Goal: Information Seeking & Learning: Understand process/instructions

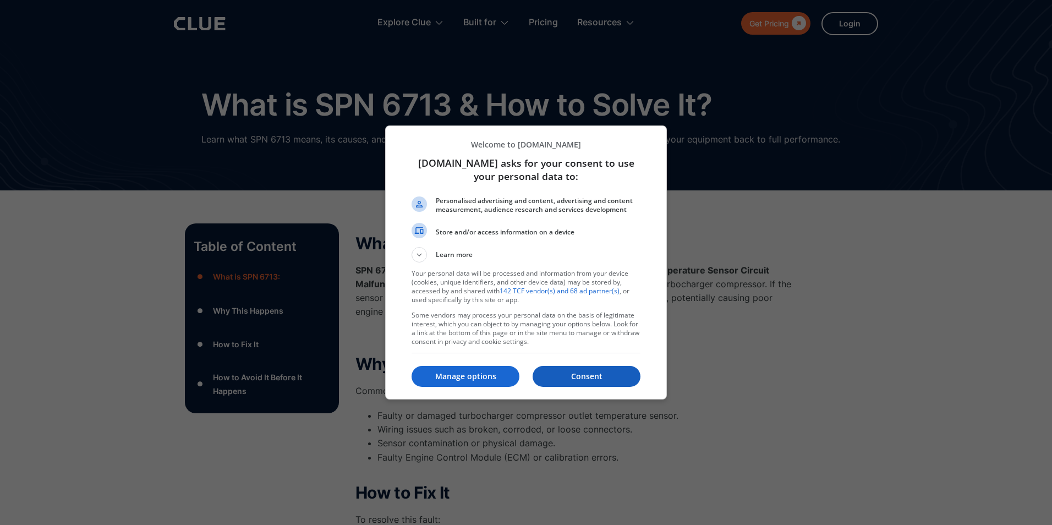
click at [586, 369] on button "Consent" at bounding box center [587, 376] width 108 height 21
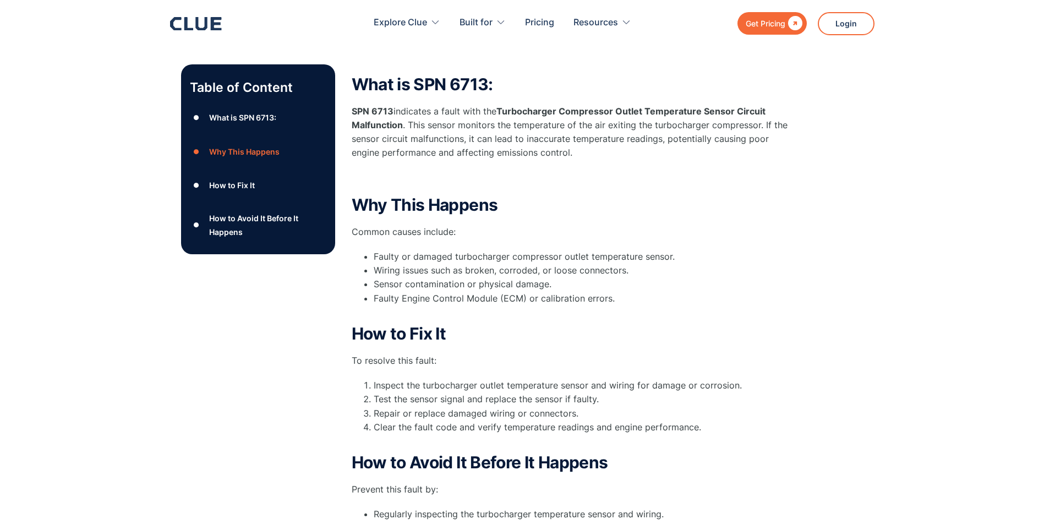
scroll to position [165, 0]
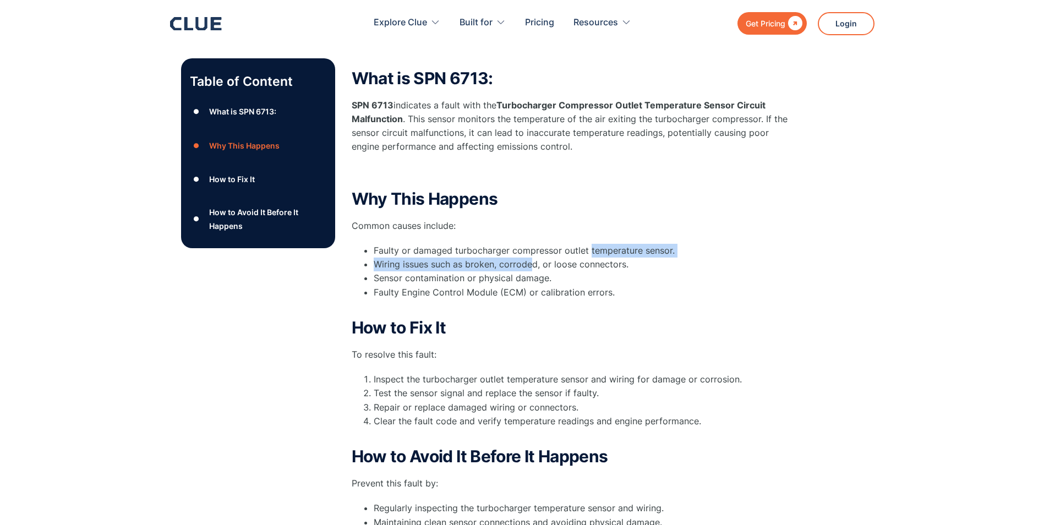
drag, startPoint x: 588, startPoint y: 247, endPoint x: 531, endPoint y: 267, distance: 61.1
click at [531, 267] on ul "Faulty or damaged turbocharger compressor outlet temperature sensor. Wiring iss…" at bounding box center [572, 278] width 440 height 69
drag, startPoint x: 531, startPoint y: 267, endPoint x: 509, endPoint y: 256, distance: 24.1
click at [509, 256] on li "Faulty or damaged turbocharger compressor outlet temperature sensor." at bounding box center [583, 251] width 418 height 14
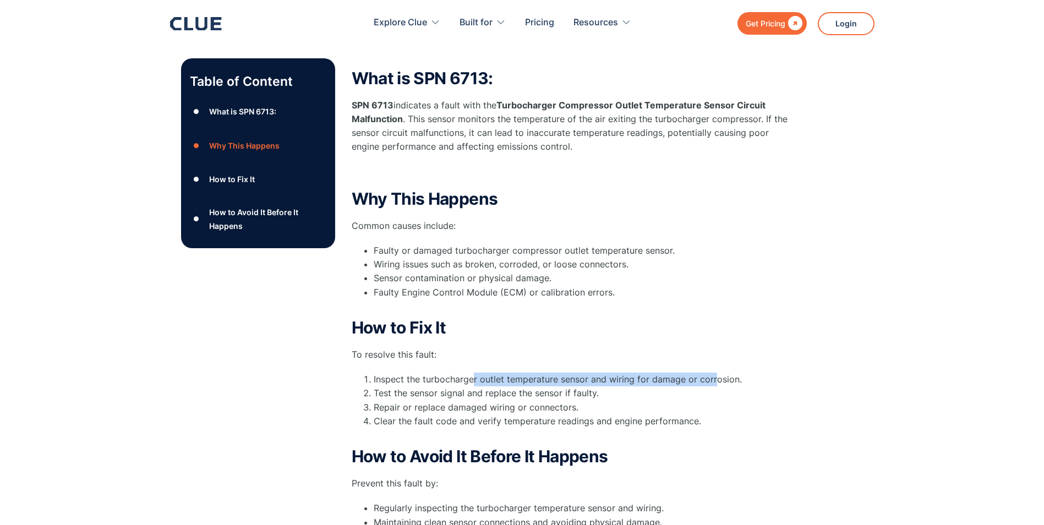
drag, startPoint x: 473, startPoint y: 374, endPoint x: 715, endPoint y: 381, distance: 241.8
click at [715, 381] on li "Inspect the turbocharger outlet temperature sensor and wiring for damage or cor…" at bounding box center [583, 380] width 418 height 14
drag, startPoint x: 715, startPoint y: 381, endPoint x: 627, endPoint y: 312, distance: 112.1
click at [629, 312] on li "Faulty Engine Control Module (ECM) or calibration errors." at bounding box center [583, 300] width 418 height 28
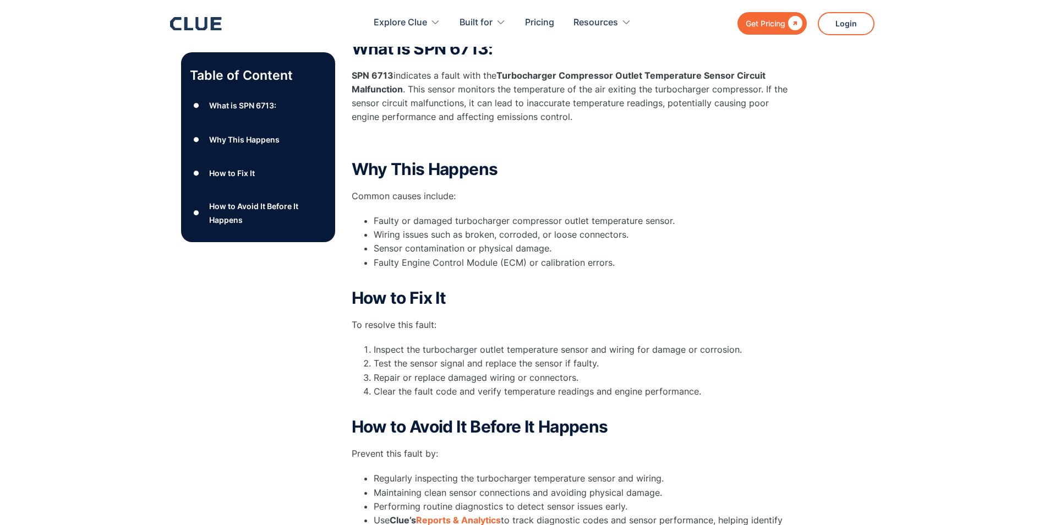
scroll to position [220, 0]
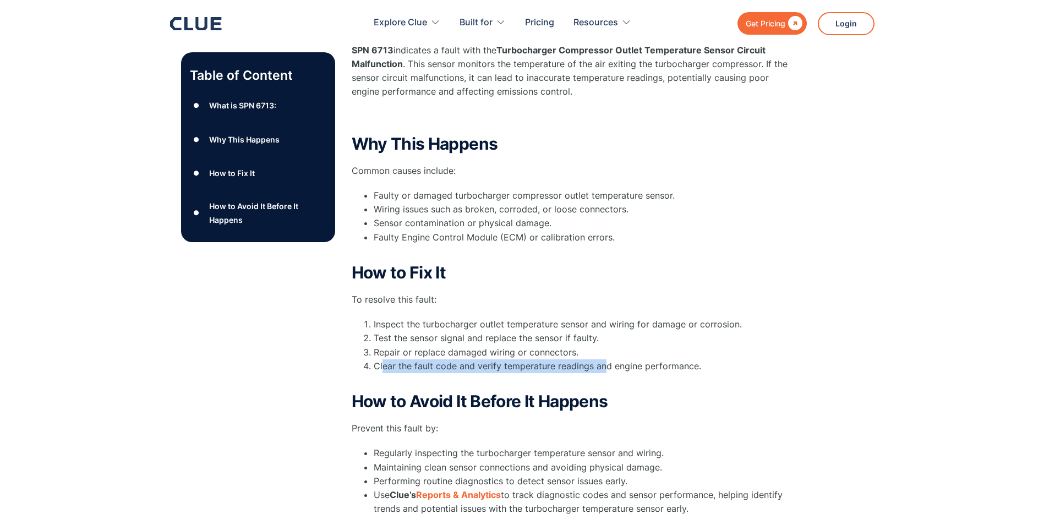
drag, startPoint x: 384, startPoint y: 363, endPoint x: 603, endPoint y: 369, distance: 219.2
click at [603, 369] on li "Clear the fault code and verify temperature readings and engine performance." at bounding box center [583, 373] width 418 height 28
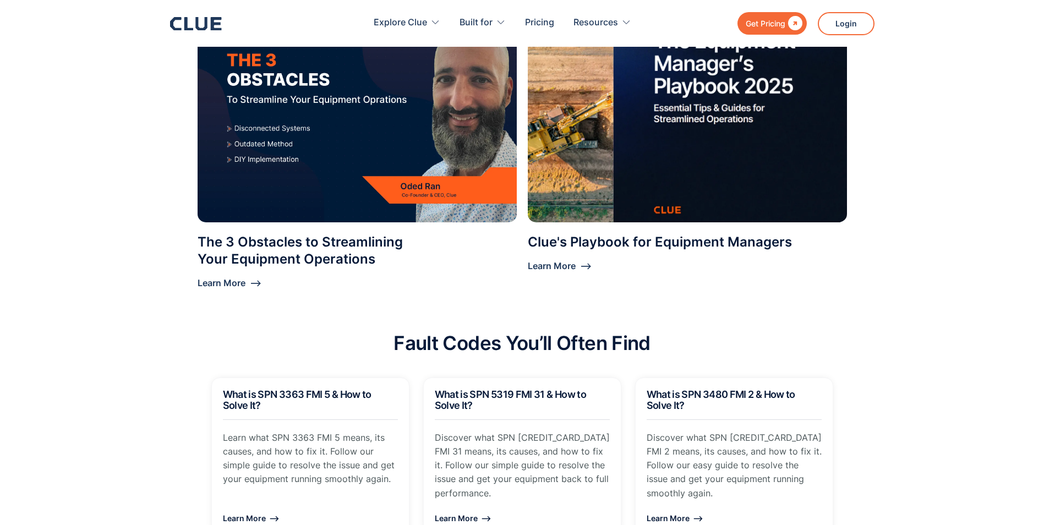
scroll to position [936, 0]
